Goal: Navigation & Orientation: Find specific page/section

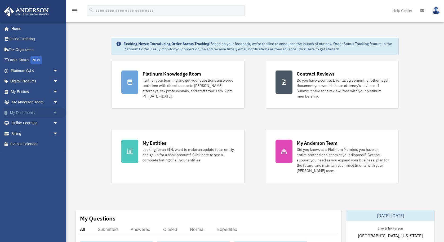
click at [55, 111] on span "arrow_drop_down" at bounding box center [58, 112] width 11 height 11
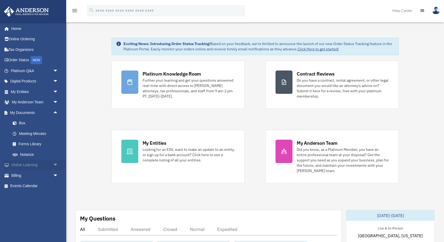
click at [32, 165] on link "Online Learning arrow_drop_down" at bounding box center [35, 165] width 63 height 11
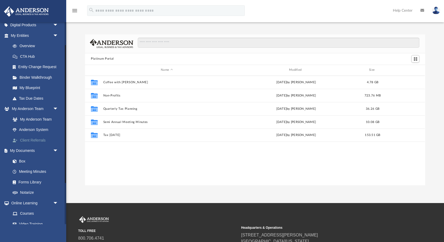
scroll to position [94, 0]
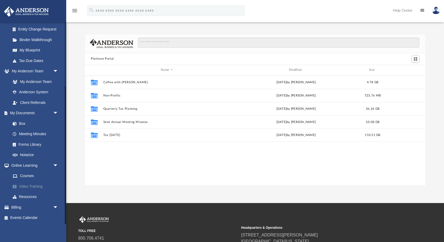
click at [28, 186] on link "Video Training" at bounding box center [36, 186] width 59 height 11
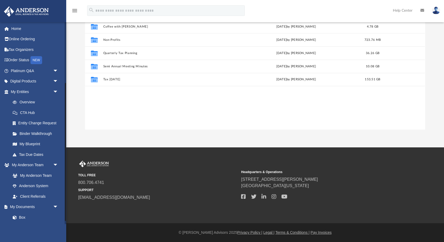
scroll to position [0, 0]
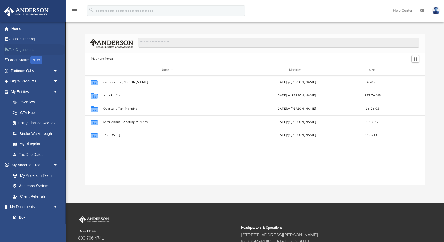
click at [22, 50] on link "Tax Organizers" at bounding box center [35, 49] width 63 height 11
